Goal: Task Accomplishment & Management: Manage account settings

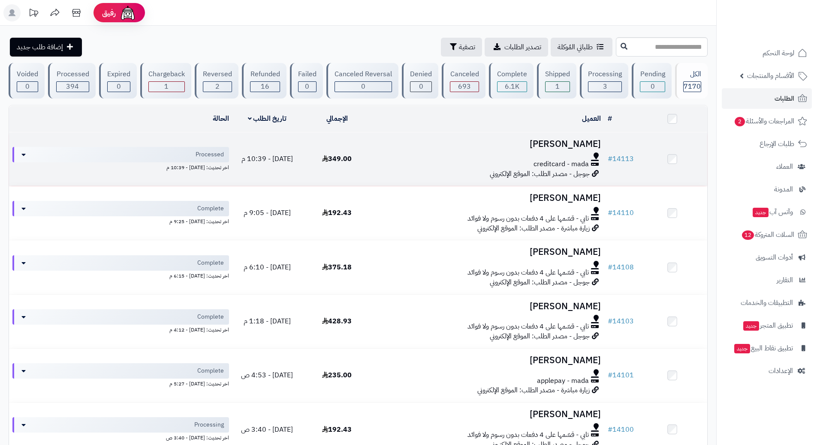
click at [467, 159] on div "creditcard - mada" at bounding box center [488, 164] width 226 height 10
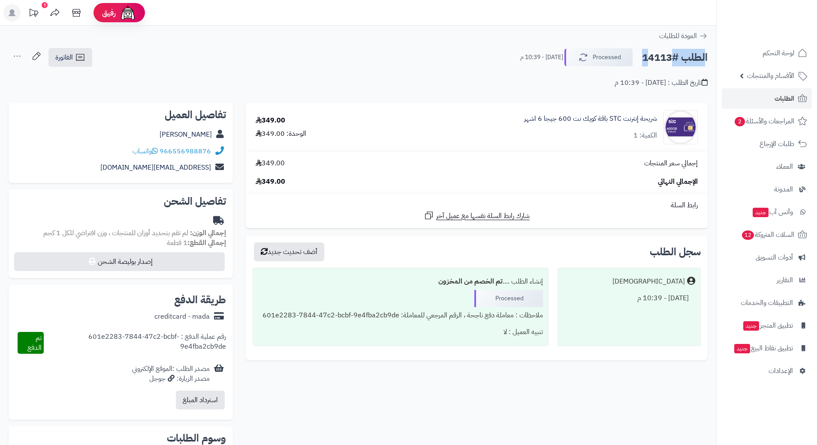
drag, startPoint x: 708, startPoint y: 56, endPoint x: 674, endPoint y: 62, distance: 34.4
click at [674, 62] on div "الطلب #14113 Processed اليوم - 10:39 م الفاتورة طباعة الفاتورة إرسال الفاتورة إ…" at bounding box center [358, 68] width 716 height 40
drag, startPoint x: 641, startPoint y: 57, endPoint x: 708, endPoint y: 59, distance: 67.3
click at [708, 59] on div "الطلب #14113 Processed اليوم - 10:39 م الفاتورة طباعة الفاتورة إرسال الفاتورة إ…" at bounding box center [358, 68] width 716 height 40
copy h2 "الطلب #14113"
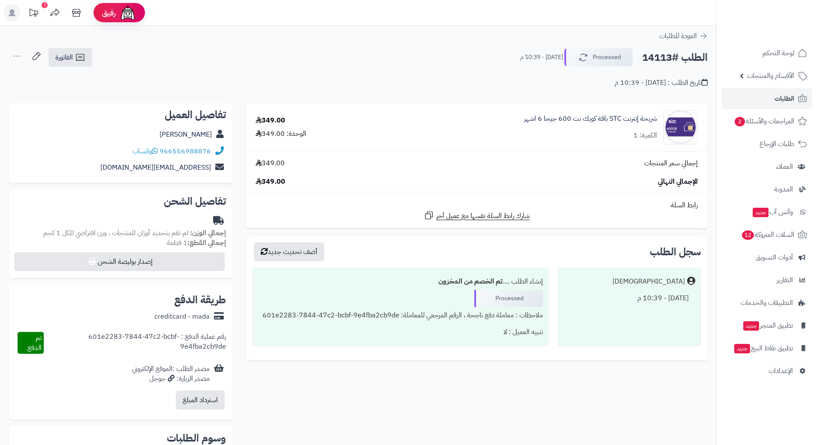
click at [217, 151] on icon at bounding box center [218, 152] width 11 height 10
click at [192, 149] on link "966556988876" at bounding box center [184, 151] width 51 height 10
